Goal: Task Accomplishment & Management: Use online tool/utility

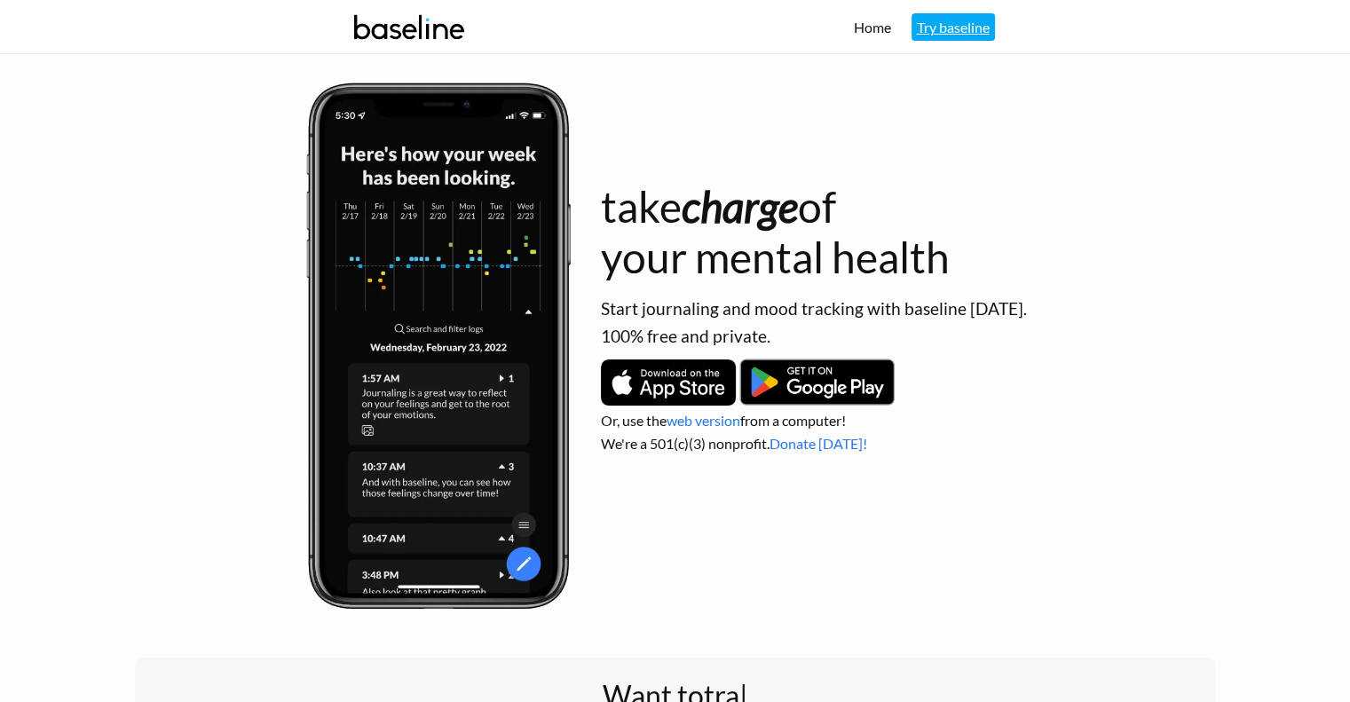
click at [968, 35] on link "Try baseline" at bounding box center [953, 27] width 83 height 28
click at [953, 19] on link "Try baseline" at bounding box center [953, 27] width 83 height 28
click at [945, 28] on link "Try baseline" at bounding box center [953, 27] width 83 height 28
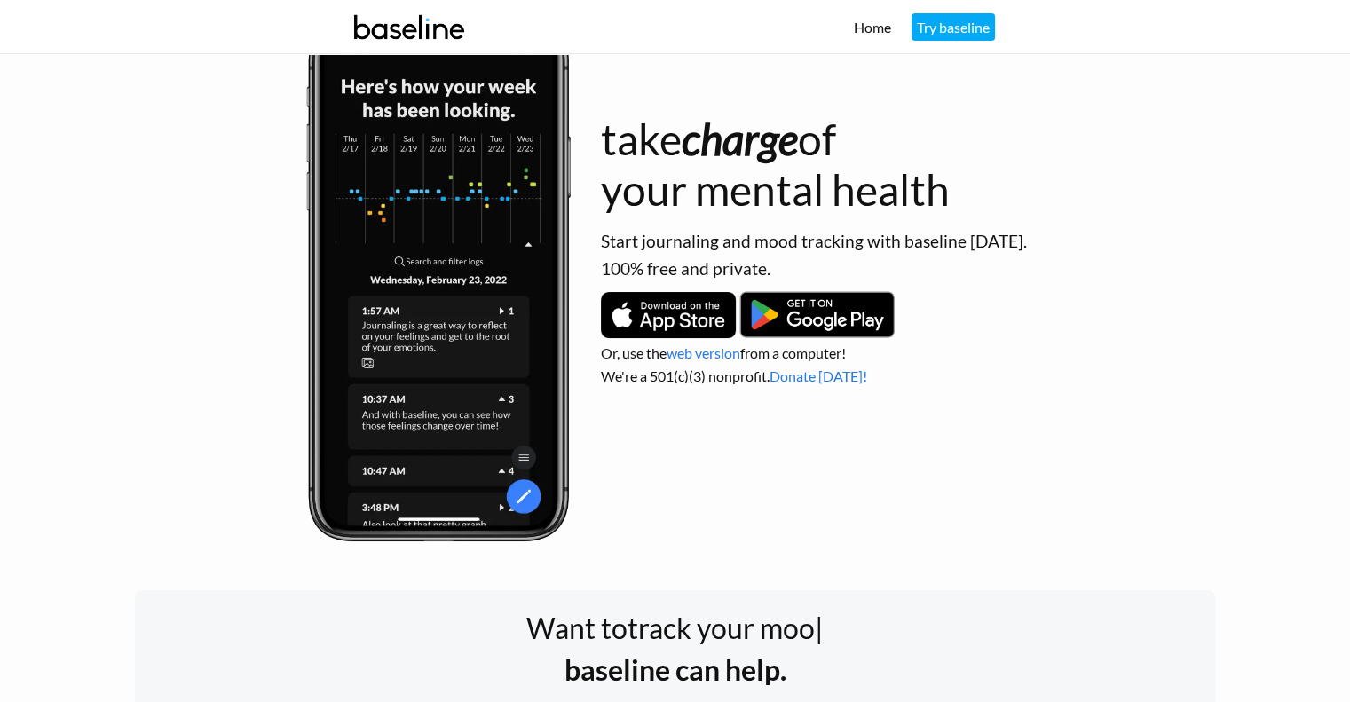
scroll to position [89, 0]
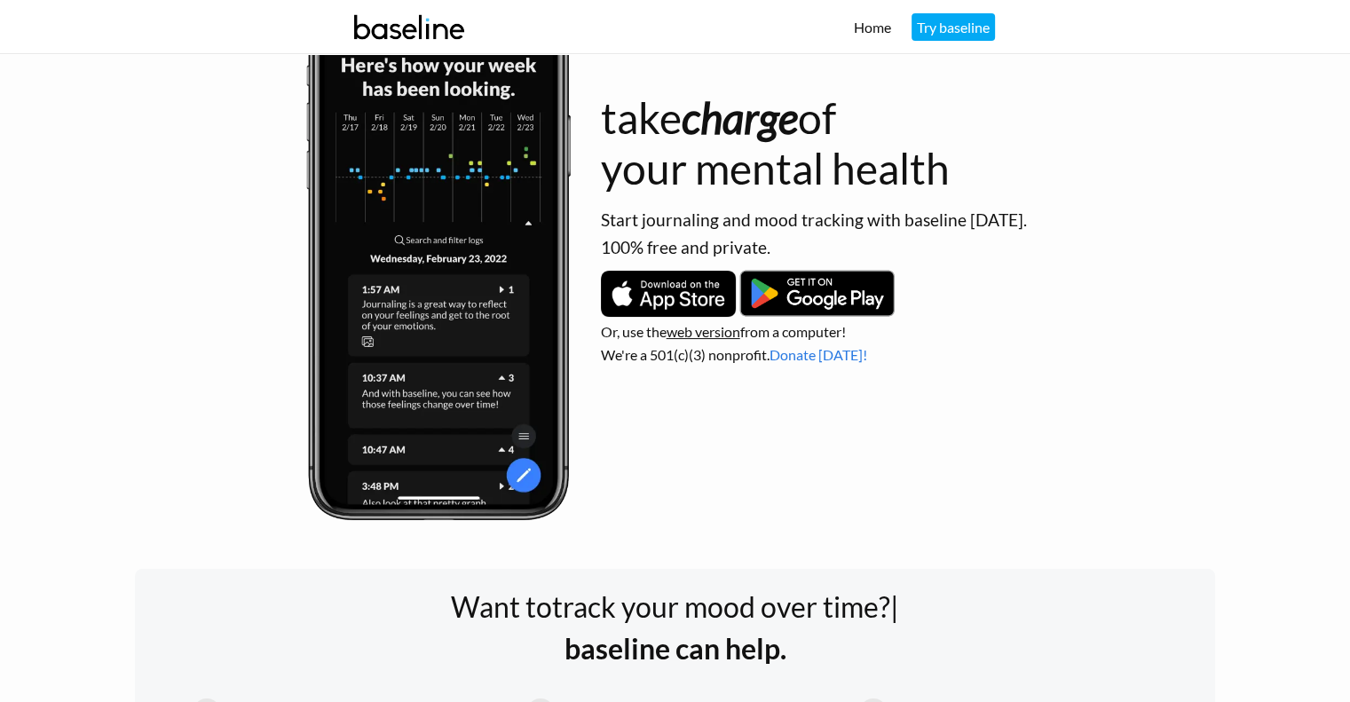
click at [718, 332] on link "web version" at bounding box center [704, 331] width 74 height 17
